Goal: Register for event/course

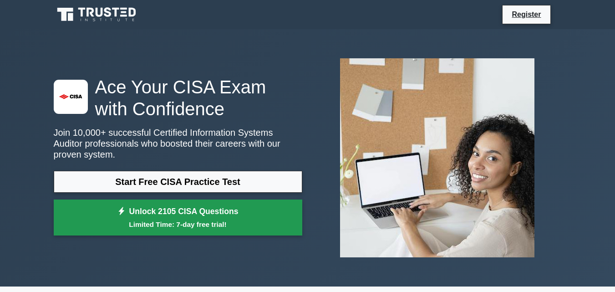
click at [180, 212] on link "Unlock 2105 CISA Questions Limited Time: 7-day free trial!" at bounding box center [178, 218] width 249 height 36
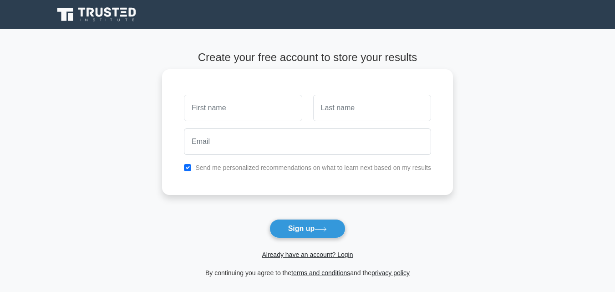
click at [222, 105] on input "text" at bounding box center [243, 108] width 118 height 26
type input "fatimah"
click at [321, 109] on input "text" at bounding box center [372, 108] width 118 height 26
type input "abowath"
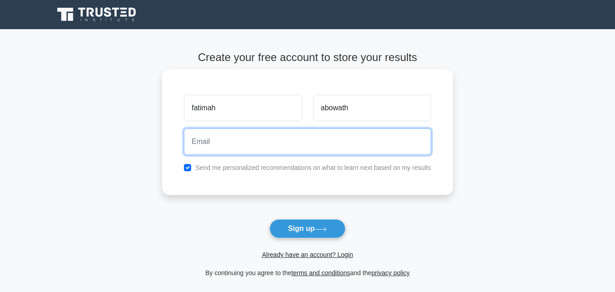
click at [294, 153] on input "email" at bounding box center [307, 141] width 247 height 26
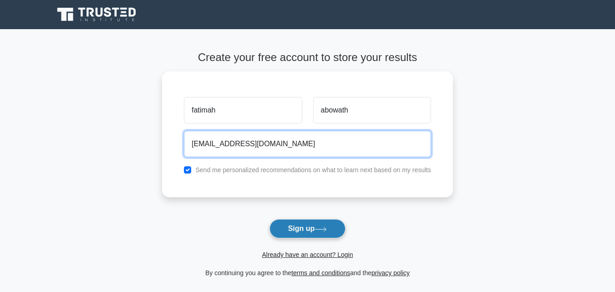
type input "[EMAIL_ADDRESS][DOMAIN_NAME]"
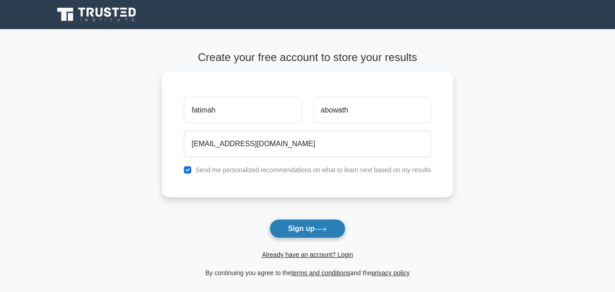
click at [302, 225] on button "Sign up" at bounding box center [308, 228] width 77 height 19
